Goal: Information Seeking & Learning: Find specific fact

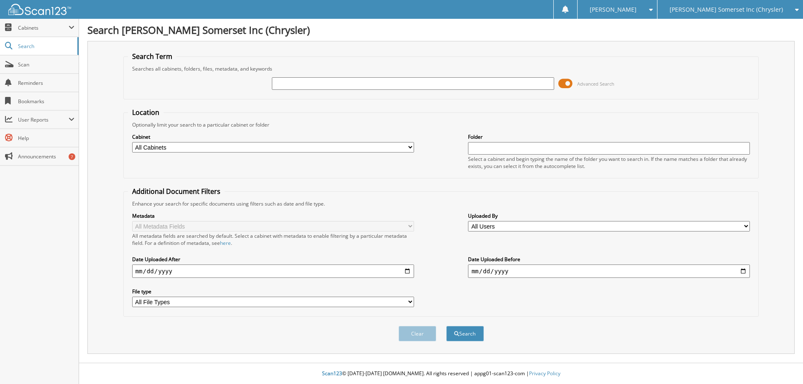
click at [349, 83] on input "text" at bounding box center [413, 83] width 282 height 13
type input "GB243791"
click at [446, 326] on button "Search" at bounding box center [465, 333] width 38 height 15
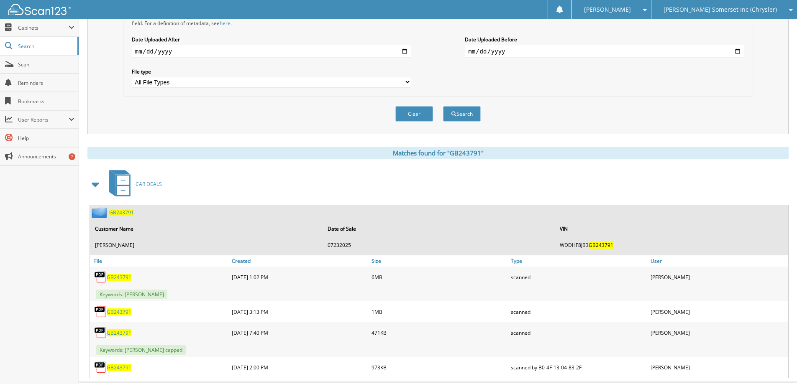
scroll to position [240, 0]
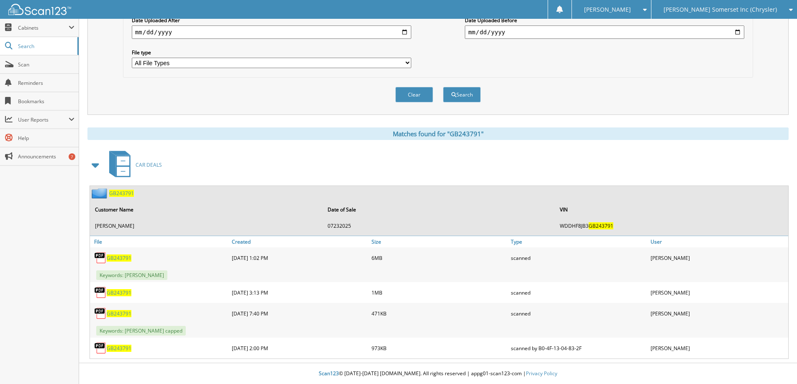
click at [124, 259] on span "GB243791" at bounding box center [119, 258] width 25 height 7
